Goal: Task Accomplishment & Management: Complete application form

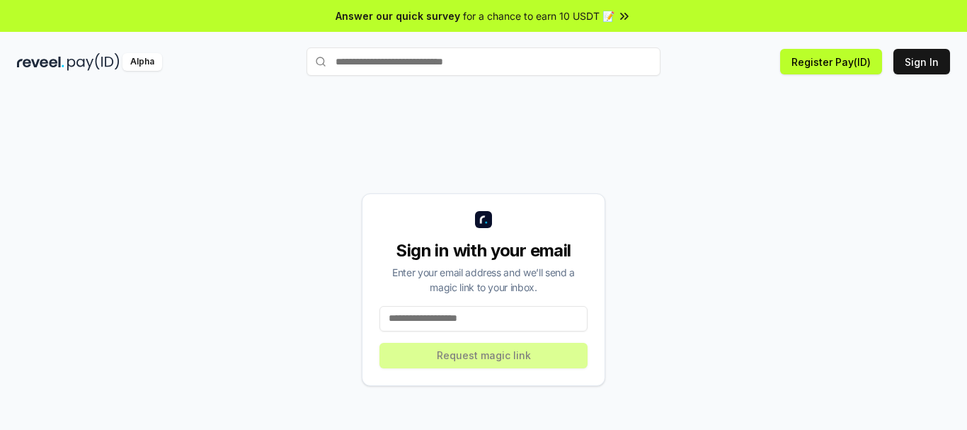
click at [479, 318] on input at bounding box center [484, 318] width 208 height 25
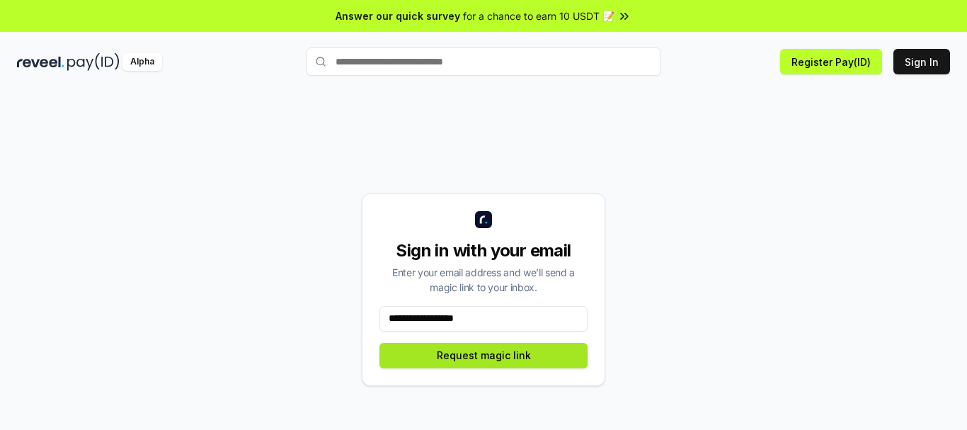
type input "**********"
click at [524, 352] on button "Request magic link" at bounding box center [484, 355] width 208 height 25
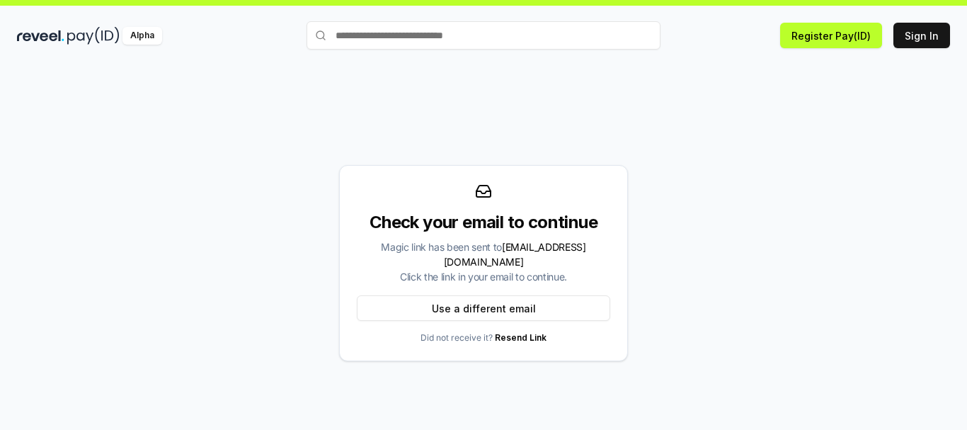
scroll to position [40, 0]
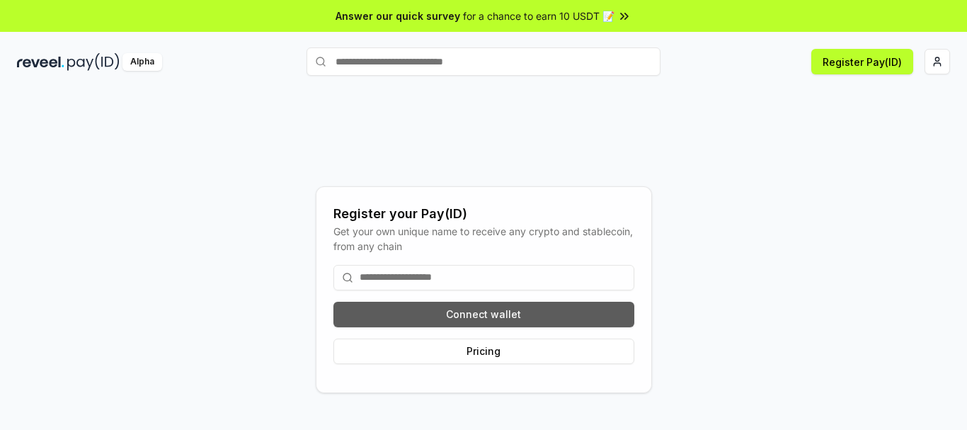
click at [494, 312] on button "Connect wallet" at bounding box center [484, 314] width 301 height 25
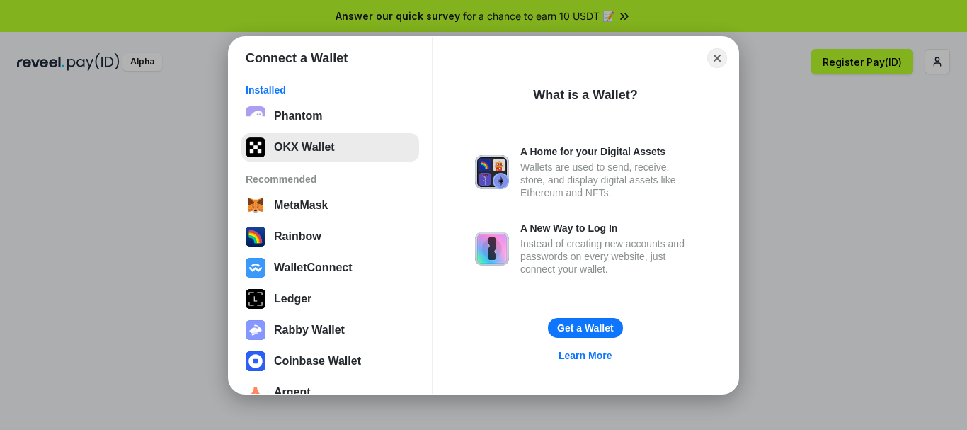
click at [321, 148] on button "OKX Wallet" at bounding box center [330, 147] width 178 height 28
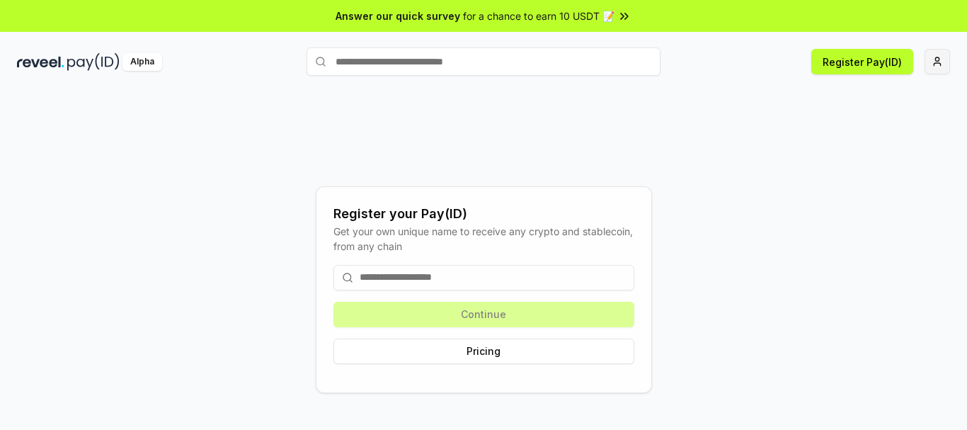
click at [935, 56] on html "Answer our quick survey for a chance to earn 10 USDT 📝 Alpha Register Pay(ID) R…" at bounding box center [483, 215] width 967 height 430
click at [494, 358] on button "Pricing" at bounding box center [484, 350] width 301 height 25
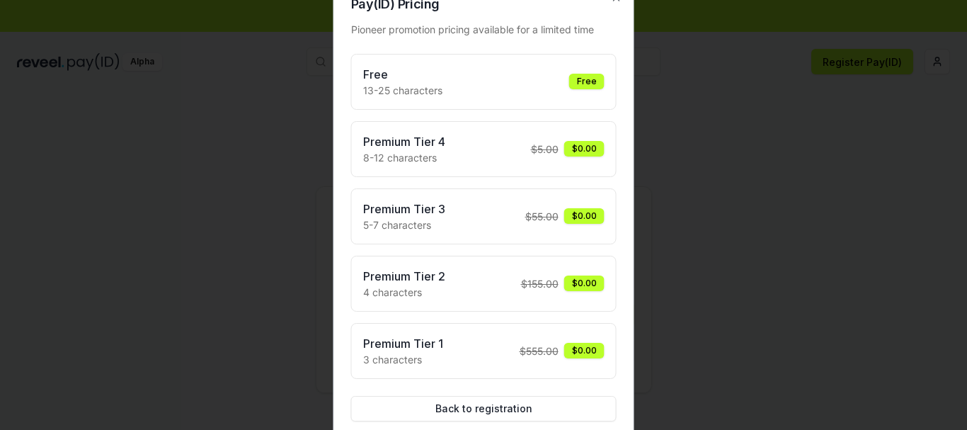
click at [472, 83] on div "Free 13-25 characters Free" at bounding box center [483, 82] width 241 height 32
click at [382, 79] on h3 "Free" at bounding box center [402, 74] width 79 height 17
click at [399, 70] on h3 "Free" at bounding box center [402, 74] width 79 height 17
drag, startPoint x: 458, startPoint y: 408, endPoint x: 475, endPoint y: 401, distance: 18.4
click at [459, 409] on button "Back to registration" at bounding box center [484, 408] width 266 height 25
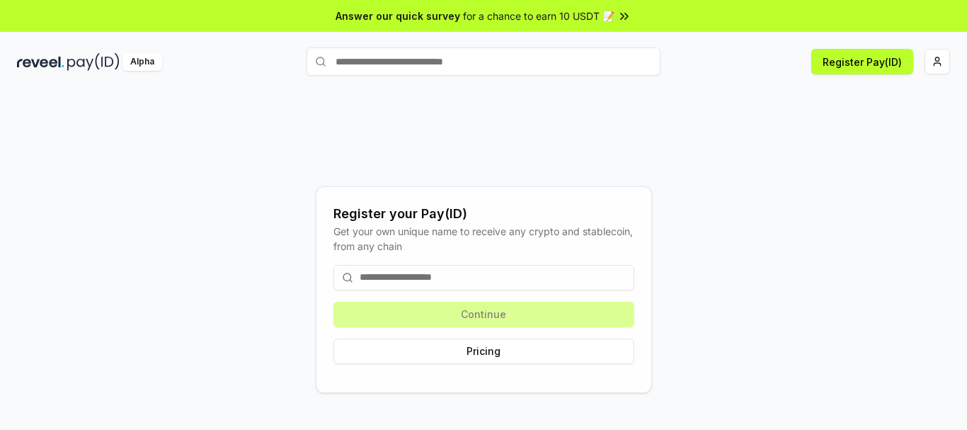
click at [426, 273] on input at bounding box center [484, 277] width 301 height 25
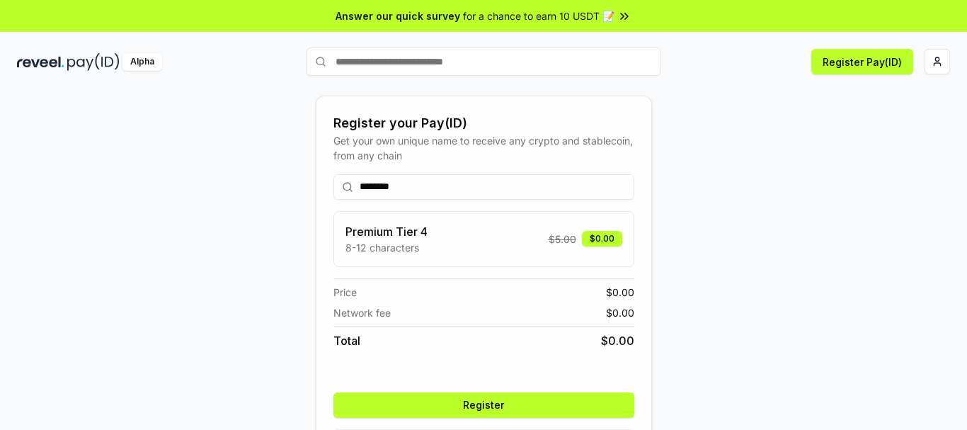
type input "********"
click at [489, 403] on button "Register" at bounding box center [484, 404] width 301 height 25
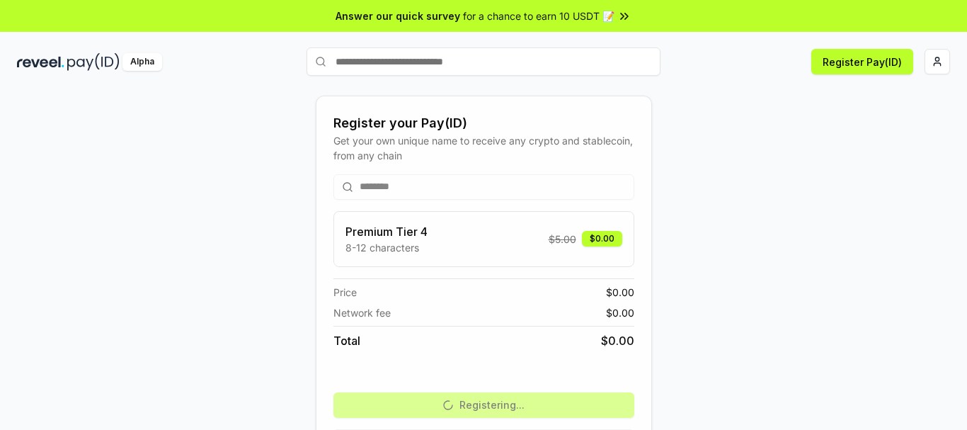
scroll to position [54, 0]
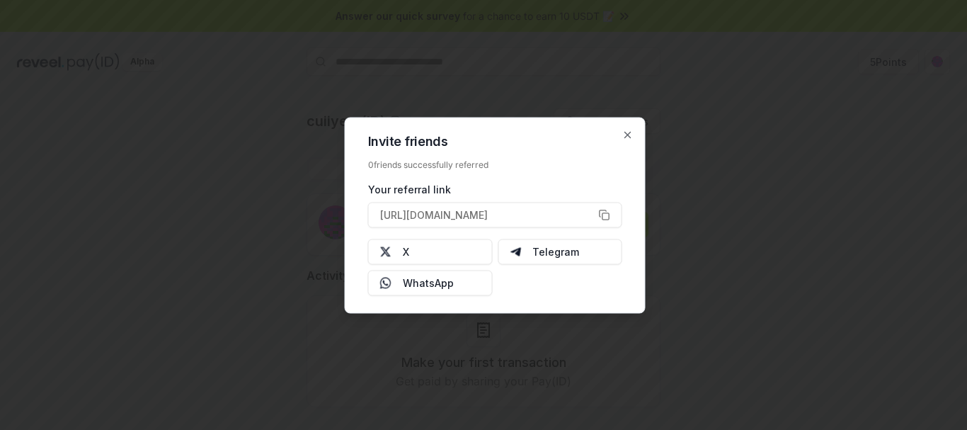
click at [624, 143] on div "Invite friends 0 friends successfully referred Your referral link [URL][DOMAIN_…" at bounding box center [495, 215] width 301 height 196
click at [630, 133] on icon "button" at bounding box center [627, 134] width 11 height 11
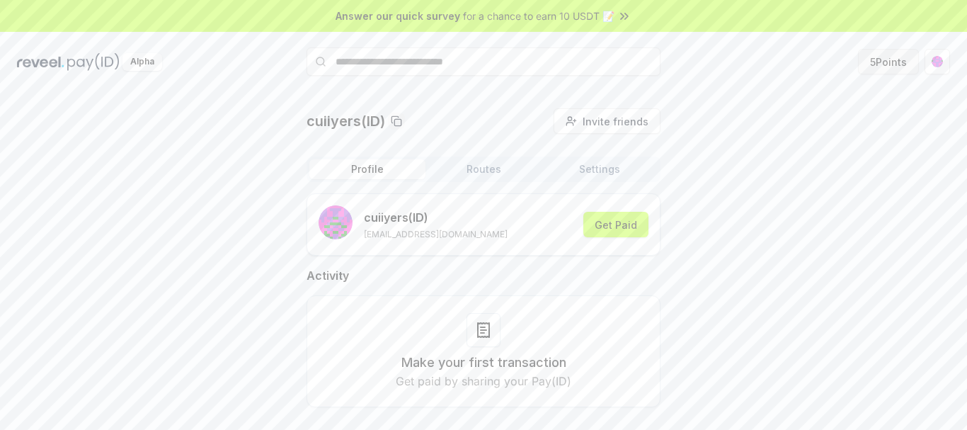
click at [877, 67] on button "5 Points" at bounding box center [888, 61] width 61 height 25
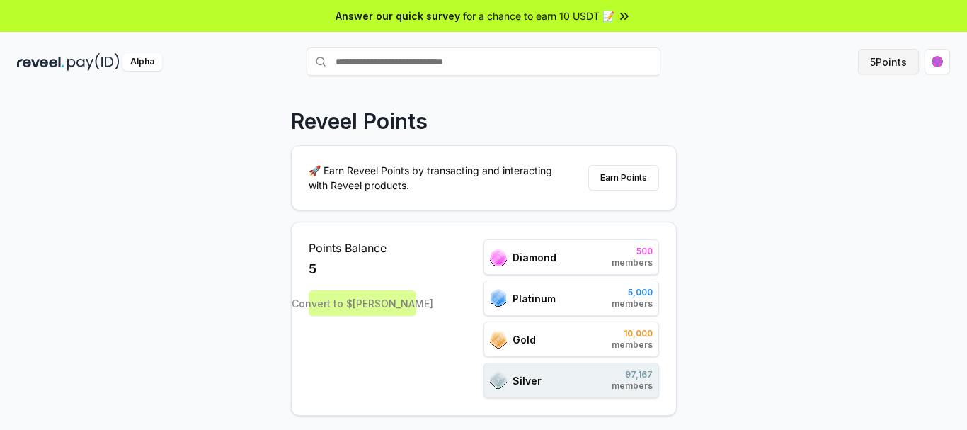
click at [892, 70] on button "5 Points" at bounding box center [888, 61] width 61 height 25
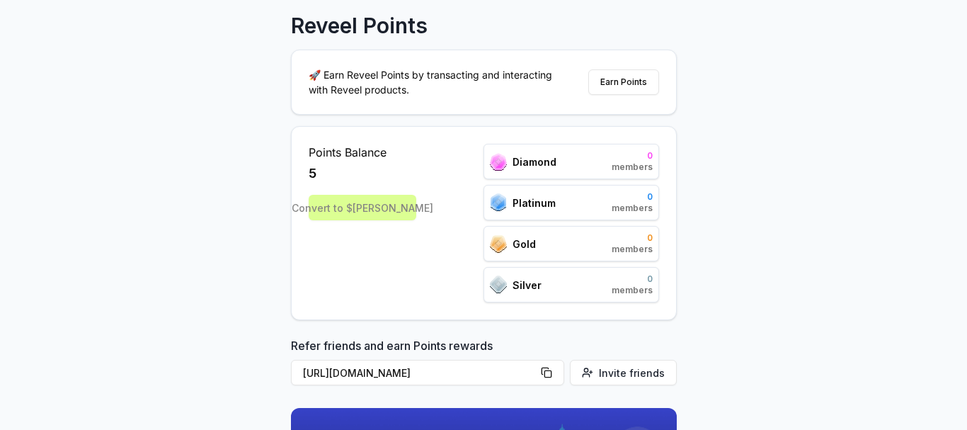
scroll to position [71, 0]
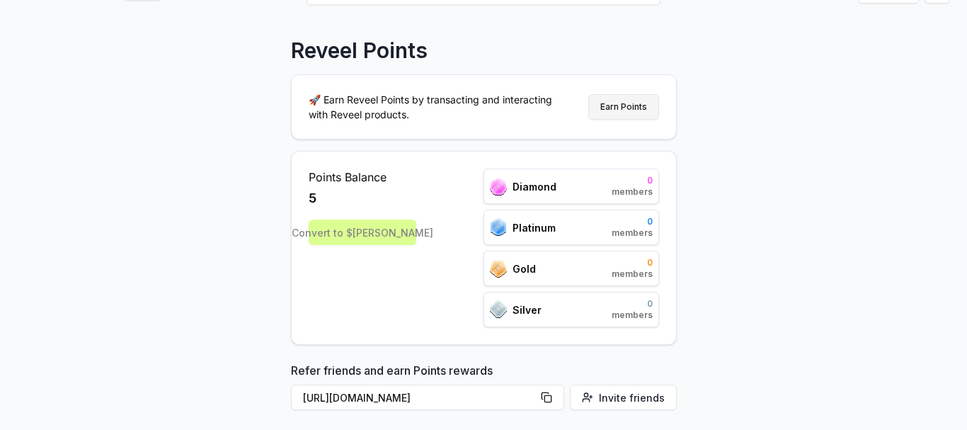
click at [619, 106] on button "Earn Points" at bounding box center [623, 106] width 71 height 25
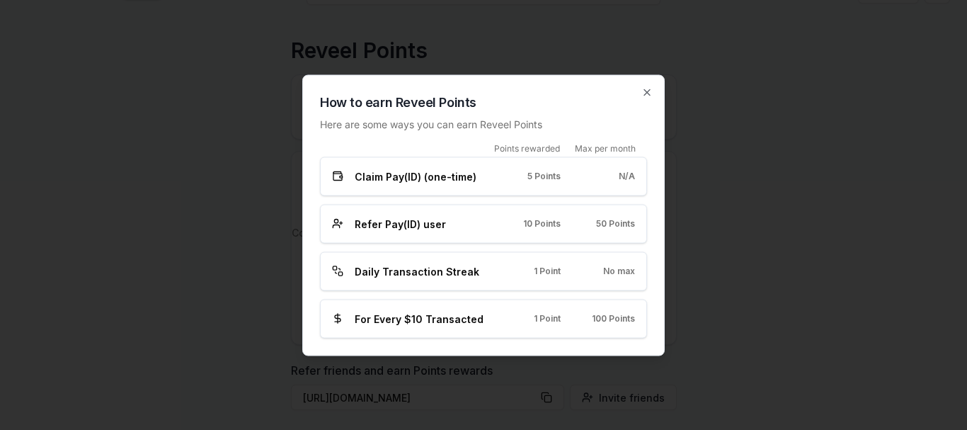
click at [456, 326] on div "For Every $10 Transacted 1 Point 100 Points" at bounding box center [483, 318] width 327 height 39
click at [641, 92] on h2 "How to earn Reveel Points" at bounding box center [483, 102] width 327 height 20
click at [648, 96] on icon "button" at bounding box center [647, 91] width 11 height 11
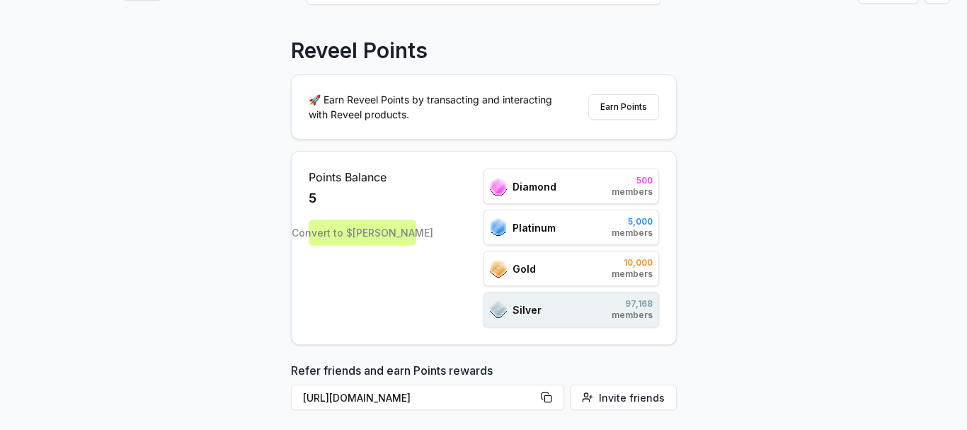
scroll to position [0, 0]
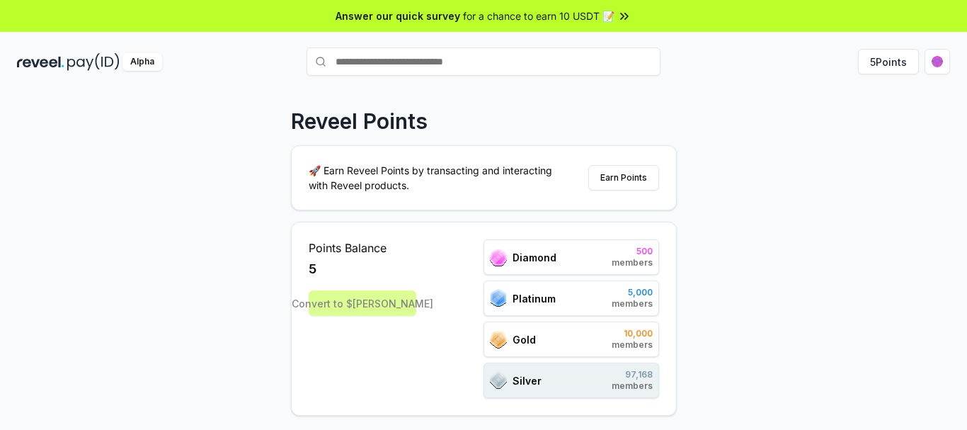
click at [491, 18] on span "for a chance to earn 10 USDT 📝" at bounding box center [539, 15] width 152 height 15
click at [79, 67] on img at bounding box center [93, 62] width 52 height 18
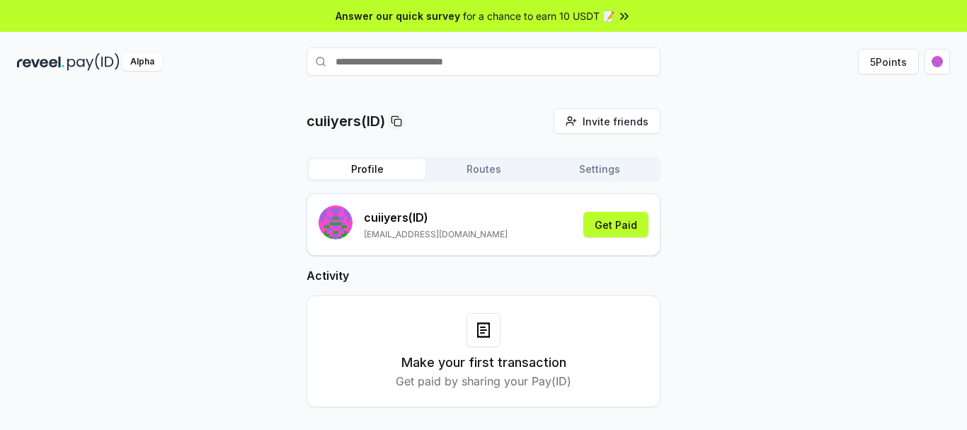
click at [576, 167] on button "Settings" at bounding box center [600, 169] width 116 height 20
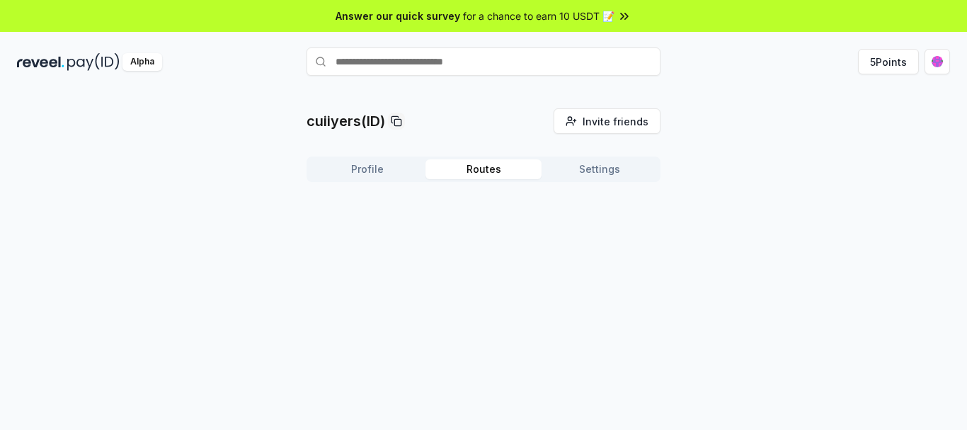
click at [494, 171] on button "Routes" at bounding box center [484, 169] width 116 height 20
click at [566, 172] on button "Settings" at bounding box center [600, 169] width 116 height 20
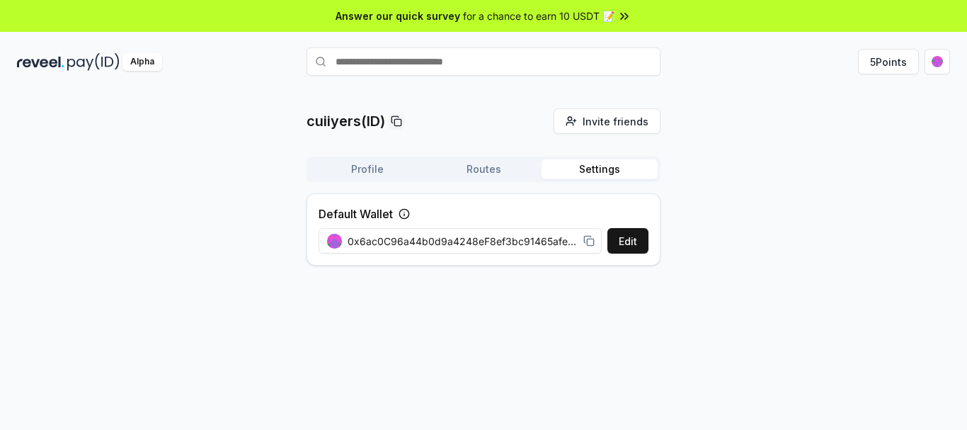
click at [724, 127] on div "cuiiyers(ID) Invite friends Invite Profile Routes Settings Default Wallet Edit …" at bounding box center [483, 192] width 933 height 169
